Goal: Find specific page/section: Find specific page/section

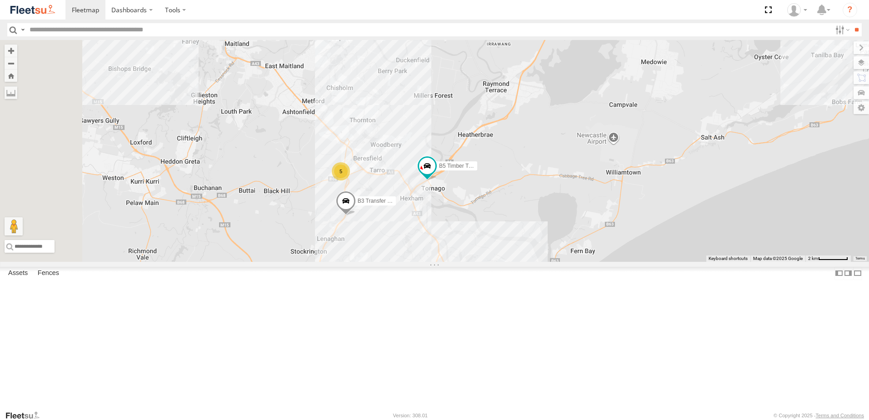
drag, startPoint x: 443, startPoint y: 241, endPoint x: 497, endPoint y: 269, distance: 60.2
click at [497, 262] on div "B5 Timber Truck B3 Transfer Truck 5 5 L3 Plasterboard Truck BX3 Express Ute" at bounding box center [434, 151] width 869 height 222
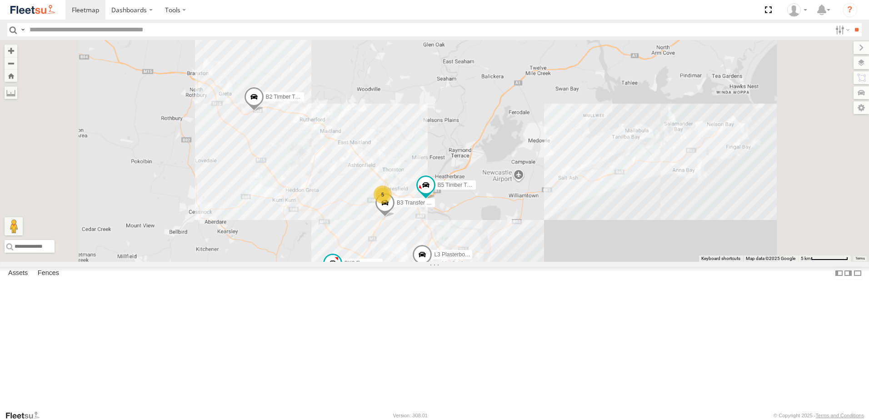
drag, startPoint x: 443, startPoint y: 218, endPoint x: 397, endPoint y: 174, distance: 64.0
click at [394, 177] on div "B5 Timber Truck B3 Transfer Truck L3 Plasterboard Truck BX3 Express Ute B2 Timb…" at bounding box center [434, 151] width 869 height 222
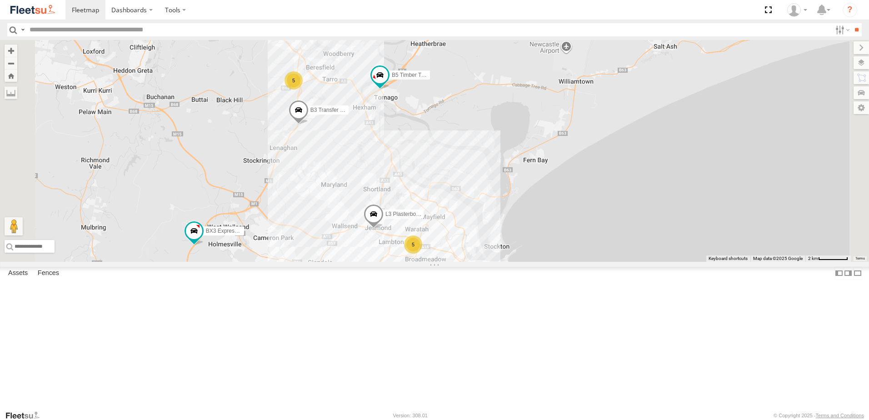
drag, startPoint x: 510, startPoint y: 229, endPoint x: 431, endPoint y: 150, distance: 111.2
click at [435, 155] on div "B5 Timber Truck B3 Transfer Truck L3 Plasterboard Truck BX3 Express Ute B2 Timb…" at bounding box center [434, 151] width 869 height 222
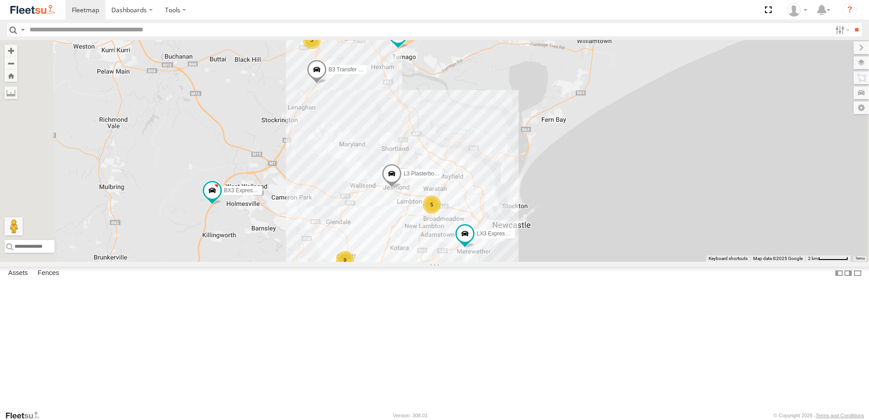
drag, startPoint x: 459, startPoint y: 221, endPoint x: 486, endPoint y: 283, distance: 67.6
click at [486, 262] on div "B5 Timber Truck B3 Transfer Truck L3 Plasterboard Truck BX3 Express Ute B2 Timb…" at bounding box center [434, 151] width 869 height 222
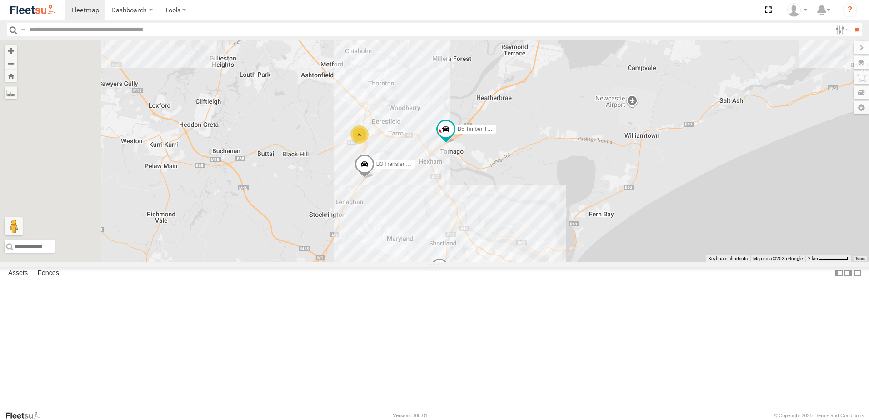
drag, startPoint x: 458, startPoint y: 220, endPoint x: 506, endPoint y: 320, distance: 111.2
click at [506, 262] on div "B5 Timber Truck B3 Transfer Truck L3 Plasterboard Truck BX3 Express Ute B2 Timb…" at bounding box center [434, 151] width 869 height 222
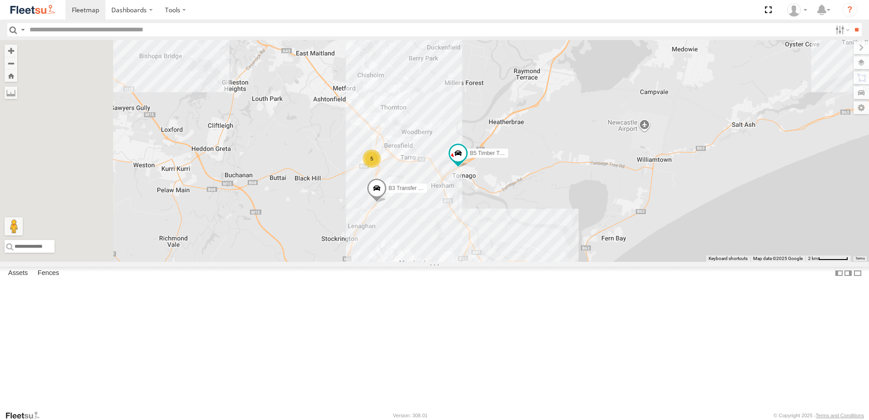
drag, startPoint x: 450, startPoint y: 275, endPoint x: 494, endPoint y: 338, distance: 76.6
click at [494, 262] on div "B5 Timber Truck B3 Transfer Truck L3 Plasterboard Truck BX3 Express Ute B2 Timb…" at bounding box center [434, 151] width 869 height 222
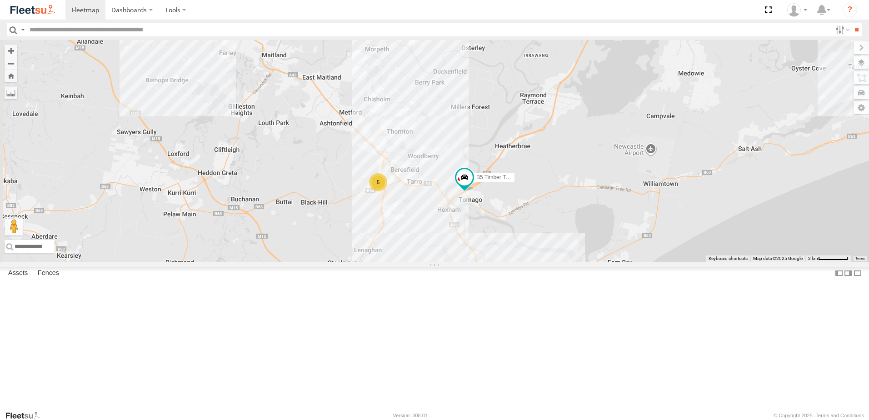
drag, startPoint x: 494, startPoint y: 276, endPoint x: 445, endPoint y: 223, distance: 72.1
click at [445, 223] on div "B5 Timber Truck B3 Transfer Truck L3 Plasterboard Truck BX3 Express Ute B2 Timb…" at bounding box center [434, 151] width 869 height 222
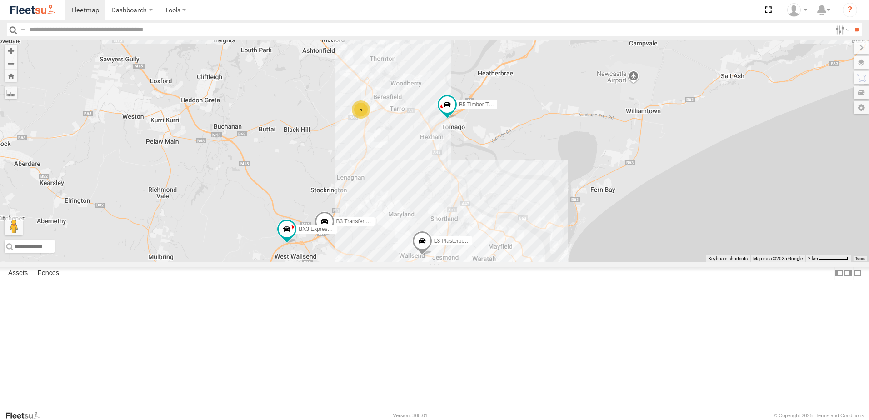
drag, startPoint x: 400, startPoint y: 268, endPoint x: 397, endPoint y: 204, distance: 64.6
click at [390, 201] on div "B5 Timber Truck B3 Transfer Truck L3 Plasterboard Truck BX3 Express Ute B2 Timb…" at bounding box center [434, 151] width 869 height 222
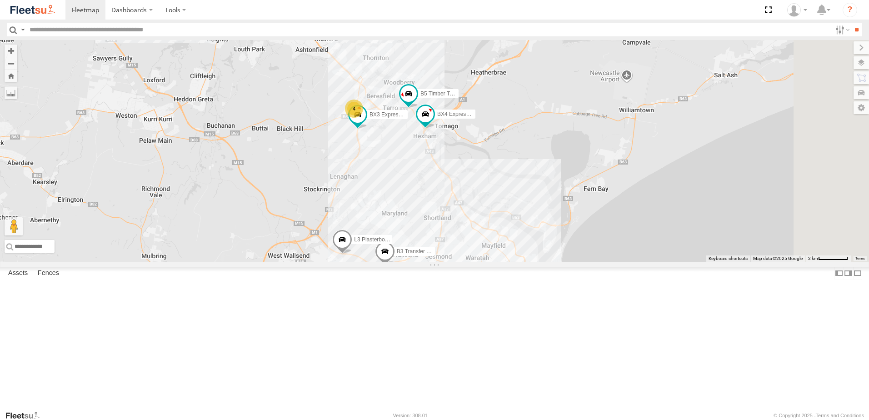
drag, startPoint x: 585, startPoint y: 181, endPoint x: 558, endPoint y: 258, distance: 81.5
click at [558, 258] on div "L3 Plasterboard Truck B3 Transfer Truck 4 5 9 B5 Timber Truck LX3 Express Ute B…" at bounding box center [434, 151] width 869 height 222
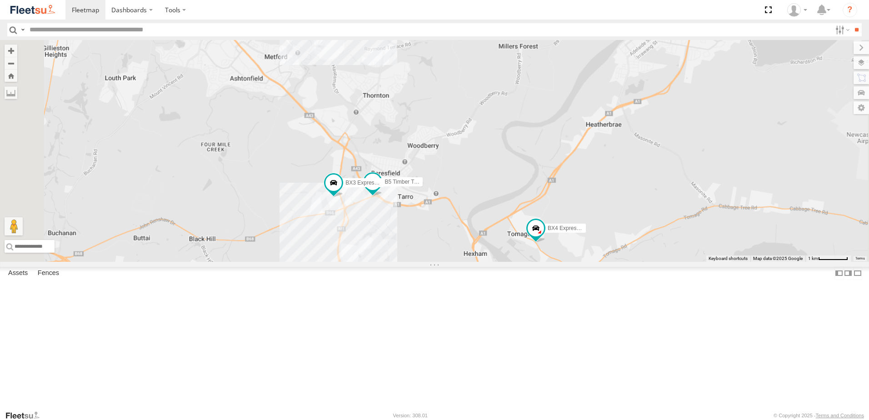
drag, startPoint x: 463, startPoint y: 278, endPoint x: 518, endPoint y: 337, distance: 80.8
click at [518, 262] on div "L3 Plasterboard Truck B3 Transfer Truck B5 Timber Truck LX3 Express Ute BX3 Exp…" at bounding box center [434, 151] width 869 height 222
